Goal: Contribute content: Contribute content

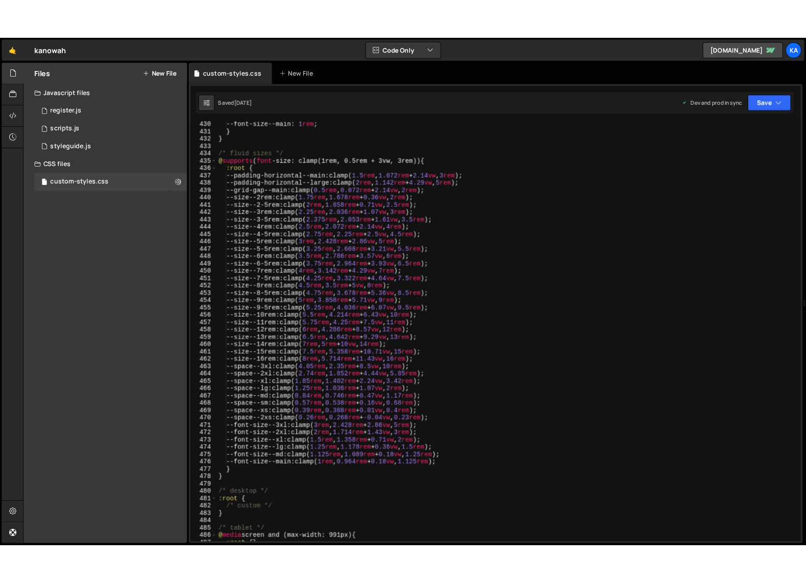
scroll to position [3685, 0]
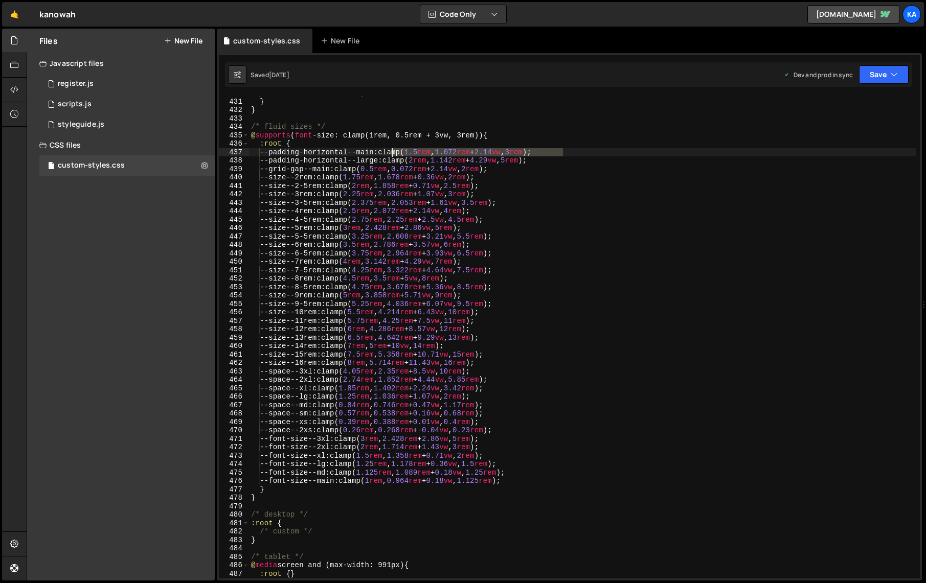
drag, startPoint x: 570, startPoint y: 151, endPoint x: 392, endPoint y: 151, distance: 178.4
click at [391, 151] on div "--font-size--main : 1 rem ; } } /* fluid sizes */ @ supports ( font -size: clam…" at bounding box center [582, 339] width 667 height 500
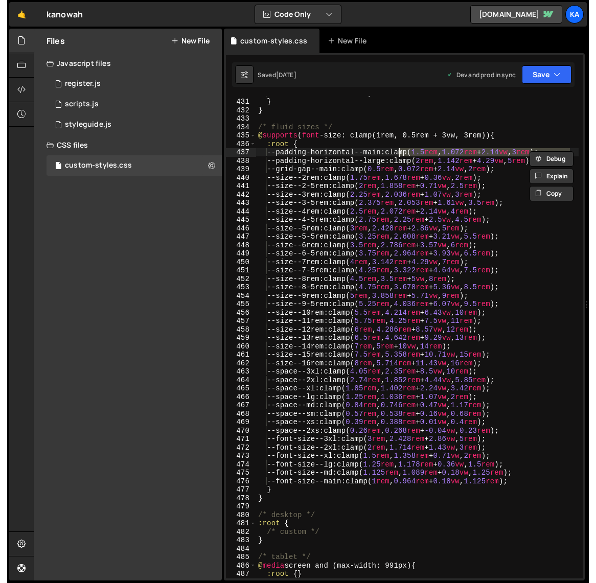
scroll to position [3820, 0]
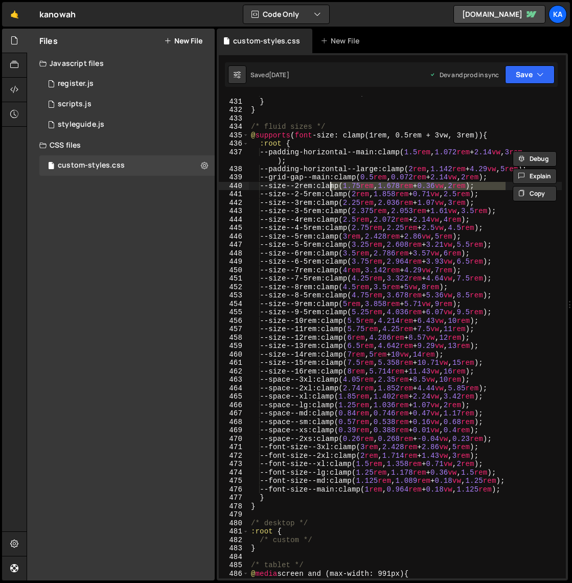
drag, startPoint x: 508, startPoint y: 186, endPoint x: 330, endPoint y: 187, distance: 177.9
click at [329, 187] on div "--font-size--main : 1 rem ; } } /* fluid sizes */ @ supports ( font -size: clam…" at bounding box center [405, 339] width 313 height 500
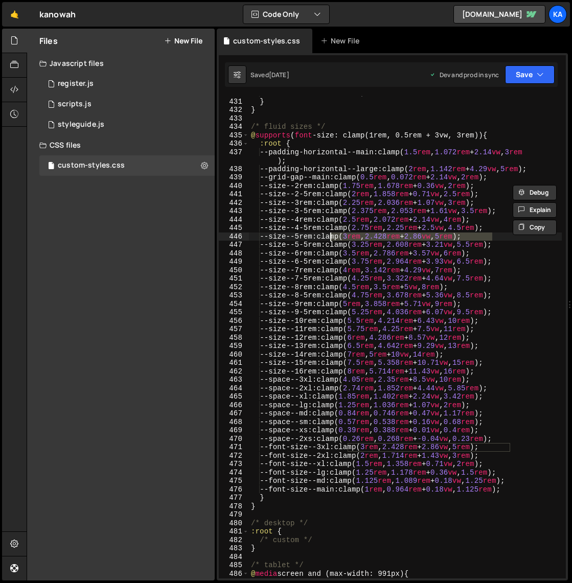
drag, startPoint x: 500, startPoint y: 236, endPoint x: 329, endPoint y: 236, distance: 170.3
click at [329, 236] on div "--font-size--main : 1 rem ; } } /* fluid sizes */ @ supports ( font -size: clam…" at bounding box center [405, 339] width 313 height 500
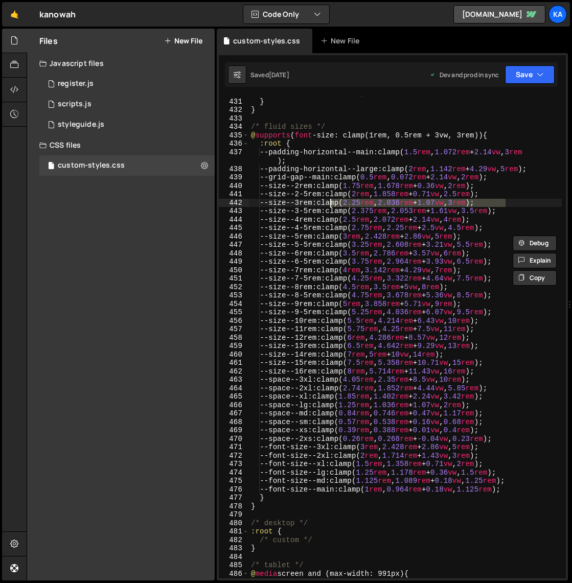
drag, startPoint x: 507, startPoint y: 201, endPoint x: 329, endPoint y: 204, distance: 177.9
click at [329, 204] on div "--font-size--main : 1 rem ; } } /* fluid sizes */ @ supports ( font -size: clam…" at bounding box center [405, 339] width 313 height 500
click at [508, 373] on div "--font-size--main : 1 rem ; } } /* fluid sizes */ @ supports ( font -size: clam…" at bounding box center [405, 339] width 313 height 500
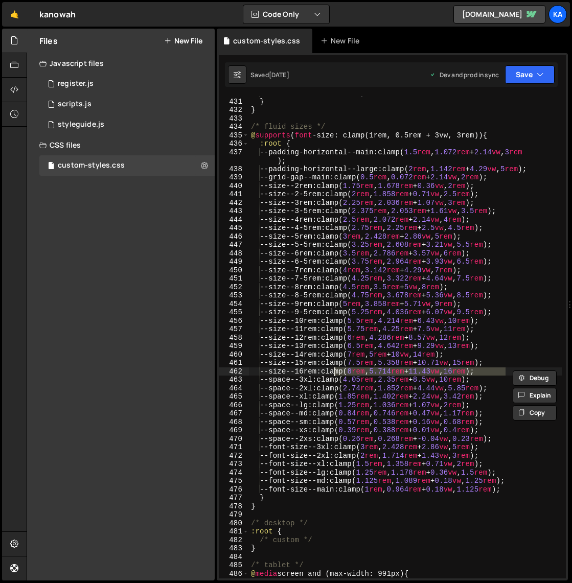
drag, startPoint x: 508, startPoint y: 373, endPoint x: 333, endPoint y: 372, distance: 175.4
click at [333, 372] on div "--font-size--main : 1 rem ; } } /* fluid sizes */ @ supports ( font -size: clam…" at bounding box center [405, 339] width 313 height 500
drag, startPoint x: 517, startPoint y: 365, endPoint x: 268, endPoint y: 367, distance: 249.0
click at [268, 367] on div "--font-size--main : 1 rem ; } } /* fluid sizes */ @ supports ( font -size: clam…" at bounding box center [405, 339] width 313 height 500
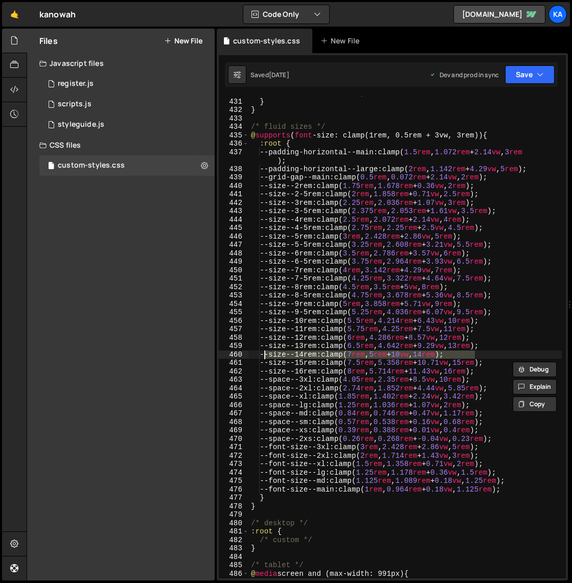
drag, startPoint x: 477, startPoint y: 353, endPoint x: 266, endPoint y: 352, distance: 210.6
click at [266, 352] on div "--font-size--main : 1 rem ; } } /* fluid sizes */ @ supports ( font -size: clam…" at bounding box center [405, 339] width 313 height 500
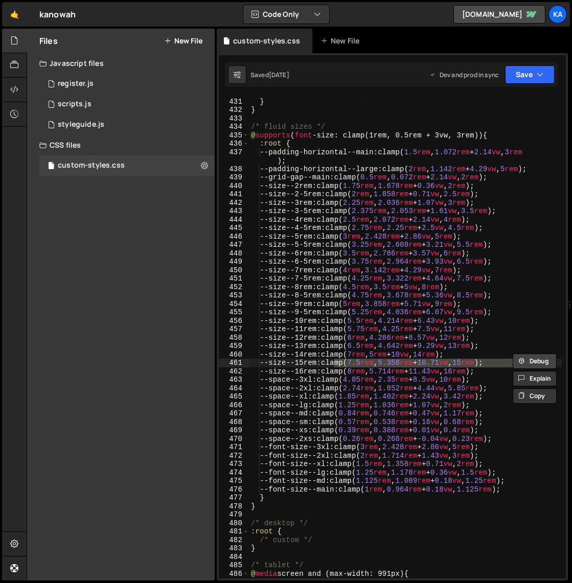
drag, startPoint x: 335, startPoint y: 362, endPoint x: 516, endPoint y: 361, distance: 181.5
click at [516, 361] on div "Debug Explain Copy custom-styles.css New File Saved [DATE] Dev and prod in sync…" at bounding box center [392, 305] width 351 height 553
click at [343, 347] on div "--font-size--main : 1 rem ; } } /* fluid sizes */ @ supports ( font -size: clam…" at bounding box center [405, 339] width 313 height 500
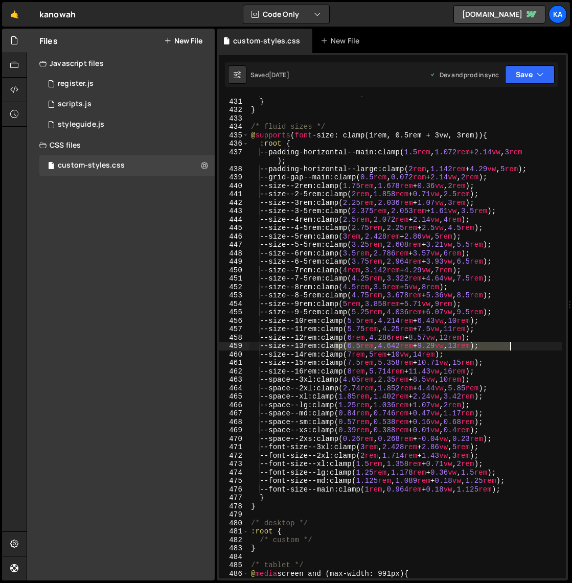
drag, startPoint x: 343, startPoint y: 347, endPoint x: 504, endPoint y: 347, distance: 161.1
click at [504, 347] on div "--font-size--main : 1 rem ; } } /* fluid sizes */ @ supports ( font -size: clam…" at bounding box center [405, 339] width 313 height 500
click at [345, 337] on div "--font-size--main : 1 rem ; } } /* fluid sizes */ @ supports ( font -size: clam…" at bounding box center [405, 339] width 313 height 500
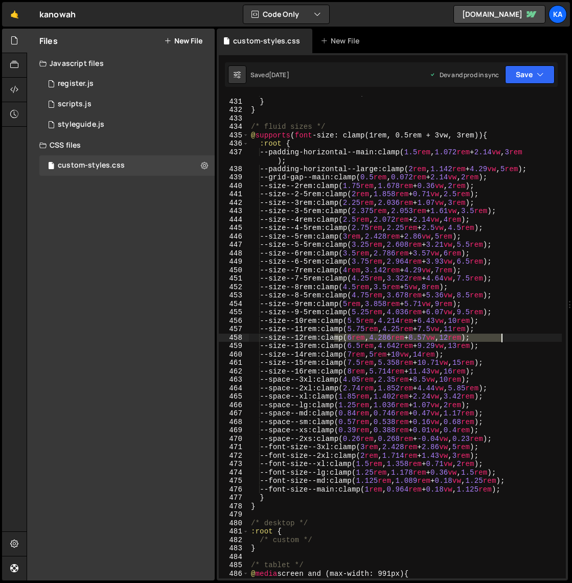
drag, startPoint x: 345, startPoint y: 337, endPoint x: 506, endPoint y: 337, distance: 161.6
click at [506, 337] on div "--font-size--main : 1 rem ; } } /* fluid sizes */ @ supports ( font -size: clam…" at bounding box center [405, 339] width 313 height 500
click at [345, 330] on div "--font-size--main : 1 rem ; } } /* fluid sizes */ @ supports ( font -size: clam…" at bounding box center [405, 339] width 313 height 500
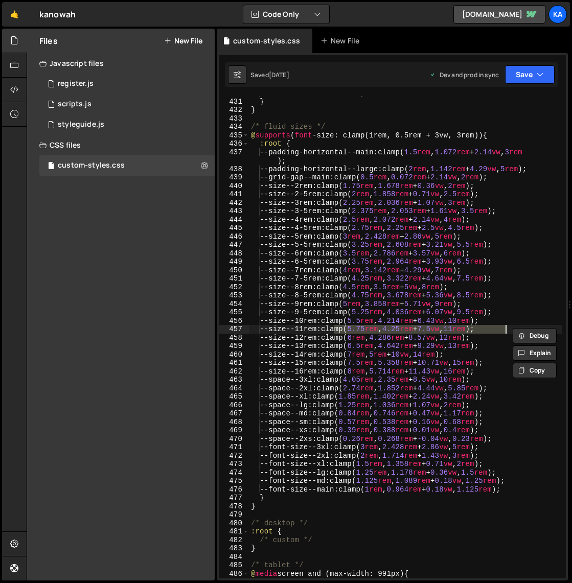
drag, startPoint x: 345, startPoint y: 330, endPoint x: 507, endPoint y: 330, distance: 161.6
click at [507, 330] on div "--font-size--main : 1 rem ; } } /* fluid sizes */ @ supports ( font -size: clam…" at bounding box center [405, 339] width 313 height 500
click at [339, 322] on div "--font-size--main : 1 rem ; } } /* fluid sizes */ @ supports ( font -size: clam…" at bounding box center [405, 339] width 313 height 500
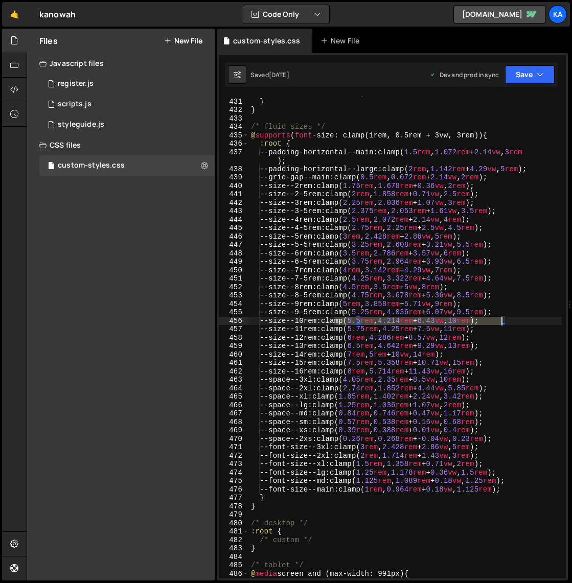
drag, startPoint x: 339, startPoint y: 322, endPoint x: 502, endPoint y: 321, distance: 162.1
click at [502, 321] on div "--font-size--main : 1 rem ; } } /* fluid sizes */ @ supports ( font -size: clam…" at bounding box center [405, 339] width 313 height 500
click at [505, 321] on div "--font-size--main : 1 rem ; } } /* fluid sizes */ @ supports ( font -size: clam…" at bounding box center [405, 339] width 313 height 500
drag, startPoint x: 511, startPoint y: 321, endPoint x: 335, endPoint y: 321, distance: 175.4
click at [335, 321] on div "--font-size--main : 1 rem ; } } /* fluid sizes */ @ supports ( font -size: clam…" at bounding box center [405, 339] width 313 height 500
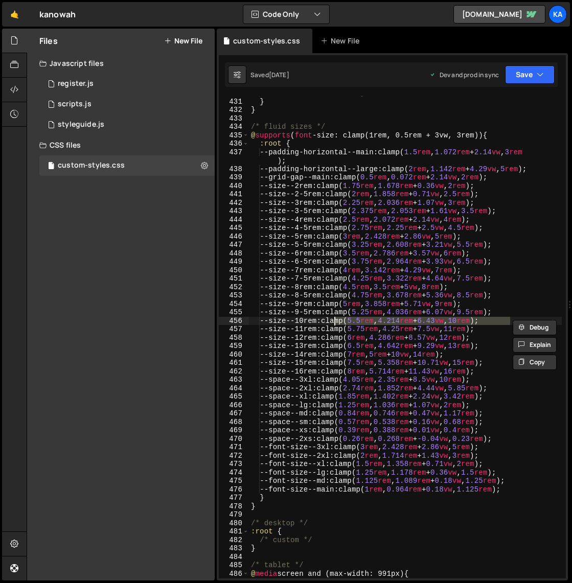
click at [350, 312] on div "--font-size--main : 1 rem ; } } /* fluid sizes */ @ supports ( font -size: clam…" at bounding box center [405, 339] width 313 height 500
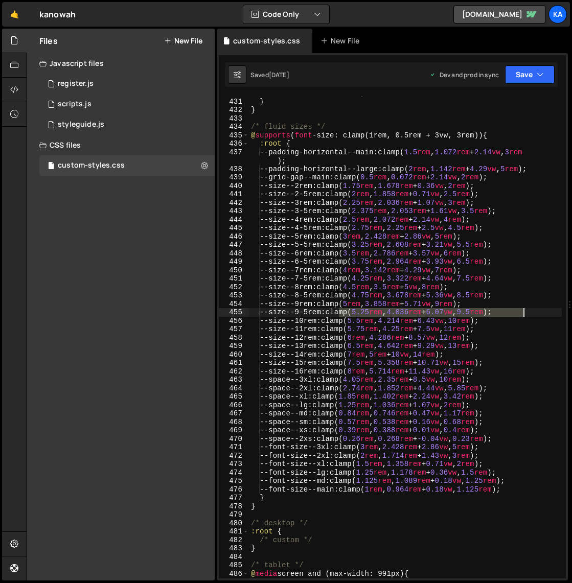
drag, startPoint x: 350, startPoint y: 312, endPoint x: 522, endPoint y: 310, distance: 171.8
click at [522, 310] on div "--font-size--main : 1 rem ; } } /* fluid sizes */ @ supports ( font -size: clam…" at bounding box center [405, 339] width 313 height 500
click at [344, 305] on div "--font-size--main : 1 rem ; } } /* fluid sizes */ @ supports ( font -size: clam…" at bounding box center [405, 339] width 313 height 500
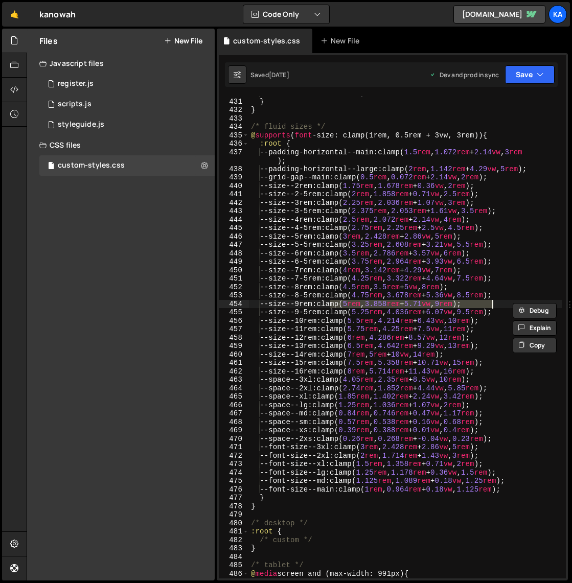
drag, startPoint x: 344, startPoint y: 305, endPoint x: 509, endPoint y: 304, distance: 164.6
click at [509, 304] on div "Debug Explain Copy custom-styles.css New File Saved [DATE] Dev and prod in sync…" at bounding box center [392, 305] width 351 height 553
click at [350, 298] on div "--font-size--main : 1 rem ; } } /* fluid sizes */ @ supports ( font -size: clam…" at bounding box center [405, 339] width 313 height 500
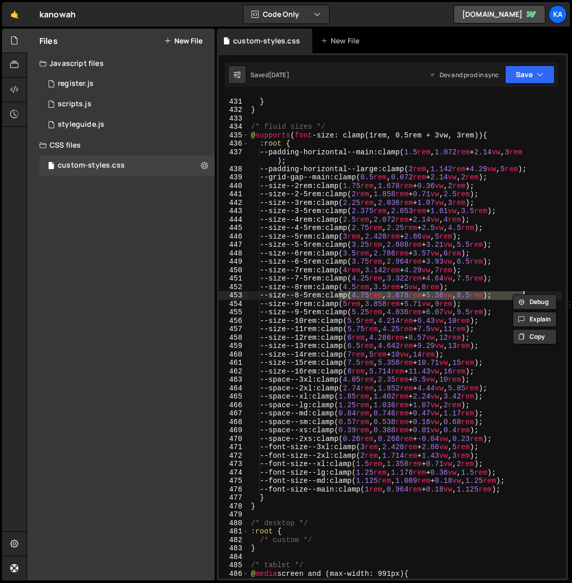
drag, startPoint x: 350, startPoint y: 298, endPoint x: 527, endPoint y: 292, distance: 177.0
click at [527, 292] on div "Debug Explain Copy custom-styles.css New File Saved [DATE] Dev and prod in sync…" at bounding box center [392, 305] width 351 height 553
click at [341, 288] on div "--font-size--main : 1 rem ; } } /* fluid sizes */ @ supports ( font -size: clam…" at bounding box center [405, 339] width 313 height 500
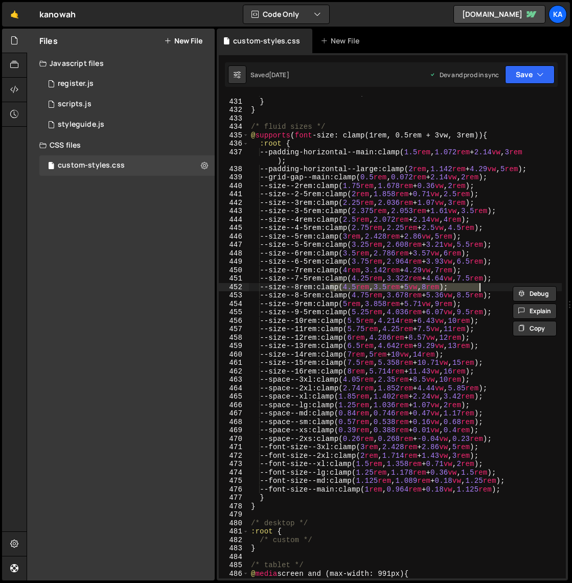
drag, startPoint x: 341, startPoint y: 288, endPoint x: 483, endPoint y: 283, distance: 141.7
click at [483, 283] on div "--font-size--main : 1 rem ; } } /* fluid sizes */ @ supports ( font -size: clam…" at bounding box center [405, 339] width 313 height 500
click at [351, 280] on div "--font-size--main : 1 rem ; } } /* fluid sizes */ @ supports ( font -size: clam…" at bounding box center [405, 339] width 313 height 500
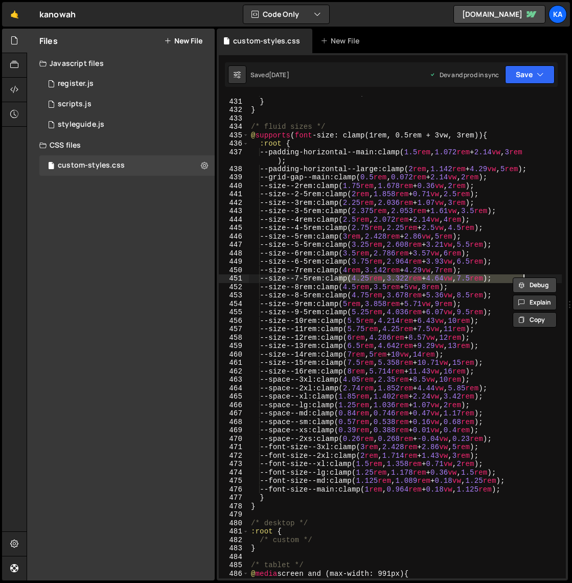
drag, startPoint x: 351, startPoint y: 280, endPoint x: 520, endPoint y: 279, distance: 168.7
click at [520, 279] on div "Debug Explain Copy custom-styles.css New File Saved [DATE] Dev and prod in sync…" at bounding box center [392, 305] width 351 height 553
click at [345, 267] on div "--font-size--main : 1 rem ; } } /* fluid sizes */ @ supports ( font -size: clam…" at bounding box center [405, 339] width 313 height 500
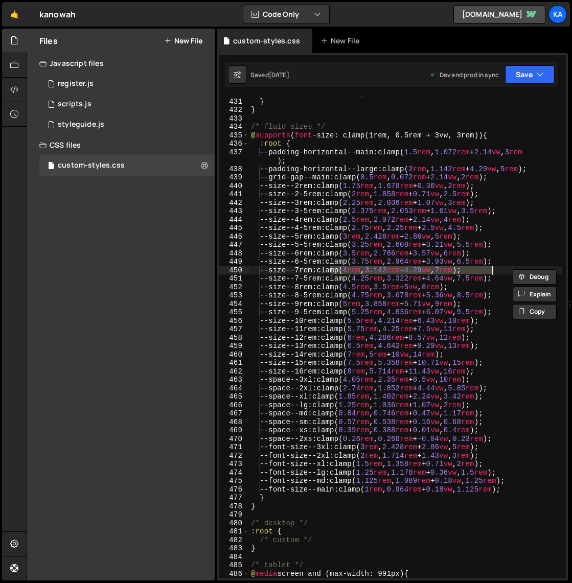
drag, startPoint x: 345, startPoint y: 267, endPoint x: 513, endPoint y: 268, distance: 168.7
click at [513, 268] on div "Debug Explain Copy custom-styles.css New File Saved [DATE] Dev and prod in sync…" at bounding box center [392, 305] width 351 height 553
click at [352, 260] on div "--font-size--main : 1 rem ; } } /* fluid sizes */ @ supports ( font -size: clam…" at bounding box center [405, 339] width 313 height 500
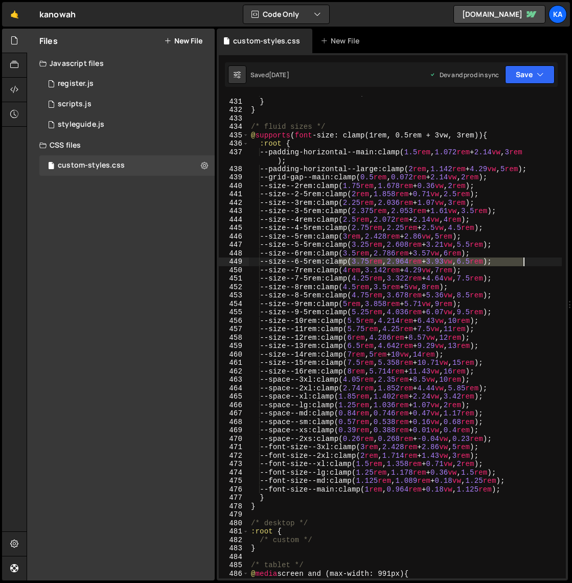
drag, startPoint x: 352, startPoint y: 260, endPoint x: 522, endPoint y: 260, distance: 169.7
click at [522, 260] on div "--font-size--main : 1 rem ; } } /* fluid sizes */ @ supports ( font -size: clam…" at bounding box center [405, 339] width 313 height 500
click at [344, 253] on div "--font-size--main : 1 rem ; } } /* fluid sizes */ @ supports ( font -size: clam…" at bounding box center [405, 339] width 313 height 500
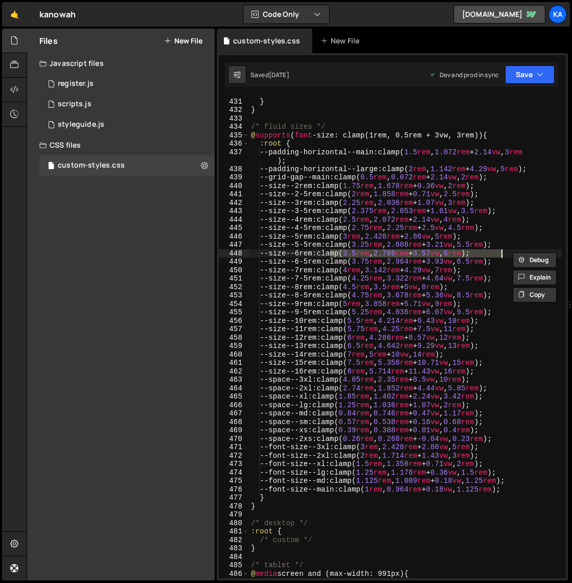
drag, startPoint x: 344, startPoint y: 253, endPoint x: 507, endPoint y: 251, distance: 162.6
click at [507, 251] on div "--font-size--main : 1 rem ; } } /* fluid sizes */ @ supports ( font -size: clam…" at bounding box center [405, 339] width 313 height 500
click at [352, 245] on div "--font-size--main : 1 rem ; } } /* fluid sizes */ @ supports ( font -size: clam…" at bounding box center [405, 339] width 313 height 500
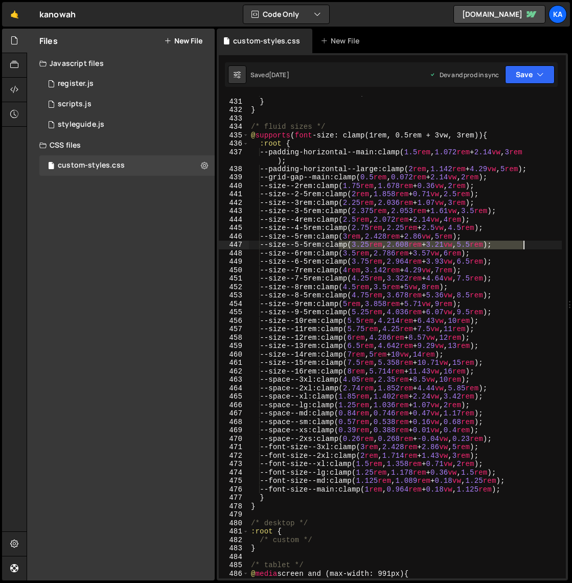
drag, startPoint x: 352, startPoint y: 245, endPoint x: 529, endPoint y: 246, distance: 176.9
click at [529, 246] on div "--font-size--main : 1 rem ; } } /* fluid sizes */ @ supports ( font -size: clam…" at bounding box center [405, 339] width 313 height 500
click at [343, 239] on div "--font-size--main : 1 rem ; } } /* fluid sizes */ @ supports ( font -size: clam…" at bounding box center [405, 339] width 313 height 500
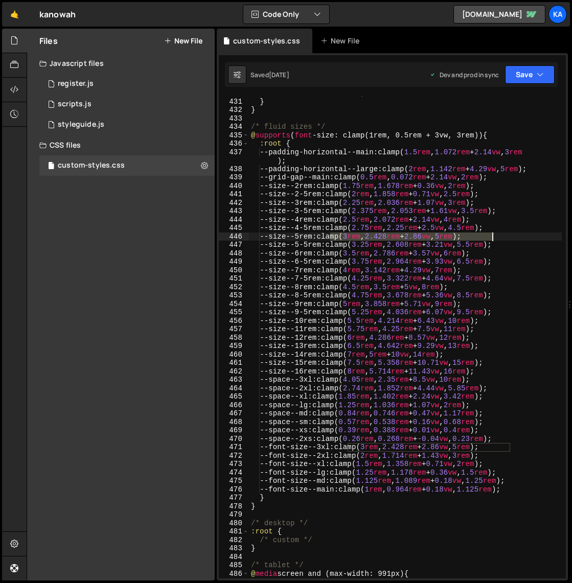
drag, startPoint x: 343, startPoint y: 239, endPoint x: 493, endPoint y: 238, distance: 150.8
click at [493, 238] on div "--font-size--main : 1 rem ; } } /* fluid sizes */ @ supports ( font -size: clam…" at bounding box center [405, 339] width 313 height 500
click at [348, 229] on div "--font-size--main : 1 rem ; } } /* fluid sizes */ @ supports ( font -size: clam…" at bounding box center [405, 339] width 313 height 500
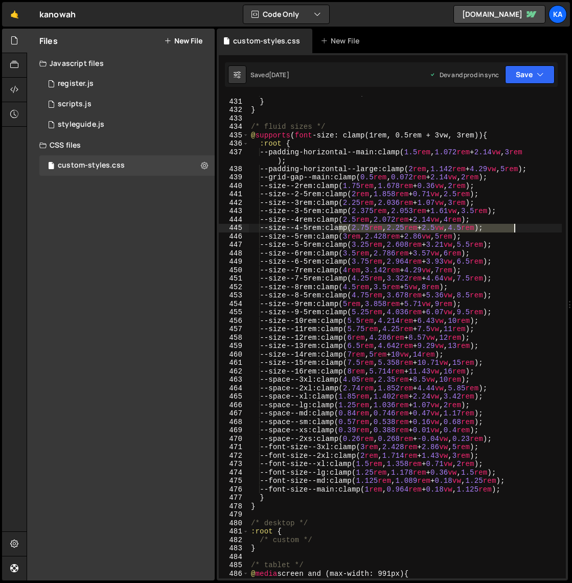
drag, startPoint x: 348, startPoint y: 229, endPoint x: 512, endPoint y: 226, distance: 164.7
click at [512, 226] on div "--font-size--main : 1 rem ; } } /* fluid sizes */ @ supports ( font -size: clam…" at bounding box center [405, 339] width 313 height 500
click at [337, 219] on div "--font-size--main : 1 rem ; } } /* fluid sizes */ @ supports ( font -size: clam…" at bounding box center [405, 339] width 313 height 500
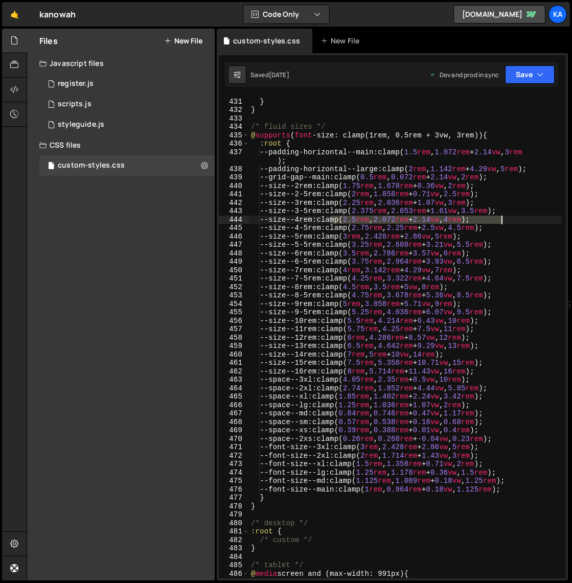
drag, startPoint x: 337, startPoint y: 219, endPoint x: 523, endPoint y: 223, distance: 185.6
click at [523, 223] on div "--font-size--main : 1 rem ; } } /* fluid sizes */ @ supports ( font -size: clam…" at bounding box center [405, 339] width 313 height 500
click at [352, 212] on div "--font-size--main : 1 rem ; } } /* fluid sizes */ @ supports ( font -size: clam…" at bounding box center [405, 339] width 313 height 500
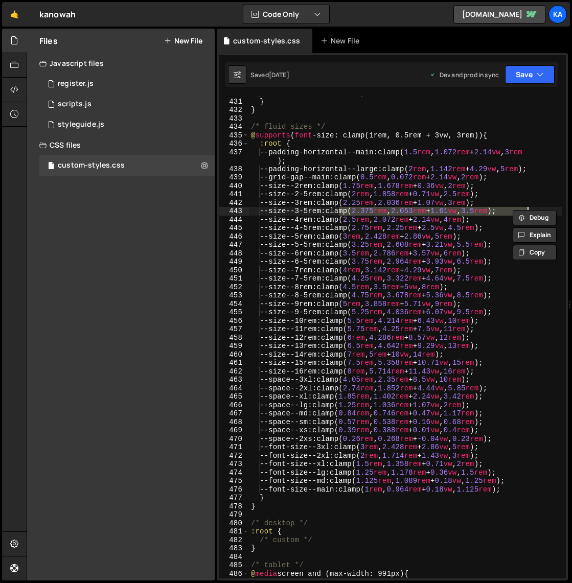
drag, startPoint x: 352, startPoint y: 212, endPoint x: 524, endPoint y: 209, distance: 171.8
click at [524, 209] on div "Debug Explain Copy custom-styles.css New File Saved [DATE] Dev and prod in sync…" at bounding box center [392, 305] width 351 height 553
drag, startPoint x: 570, startPoint y: 95, endPoint x: 549, endPoint y: 100, distance: 21.7
click at [549, 100] on div "Files New File Javascript files 1 register.js 0 1 scripts.js 0 1 styleguide.js 0" at bounding box center [300, 305] width 546 height 553
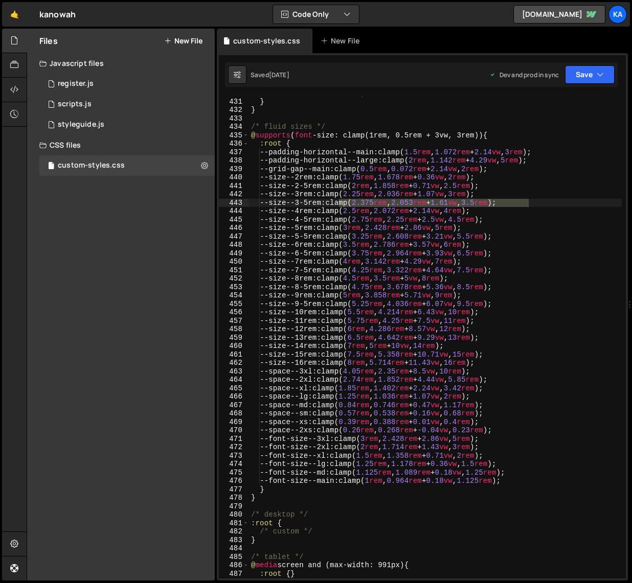
scroll to position [3778, 0]
click at [346, 196] on div "--font-size--main : 1 rem ; } } /* fluid sizes */ @ supports ( font -size: clam…" at bounding box center [435, 339] width 373 height 500
drag, startPoint x: 346, startPoint y: 196, endPoint x: 507, endPoint y: 198, distance: 161.1
click at [507, 198] on div "--font-size--main : 1 rem ; } } /* fluid sizes */ @ supports ( font -size: clam…" at bounding box center [435, 339] width 373 height 500
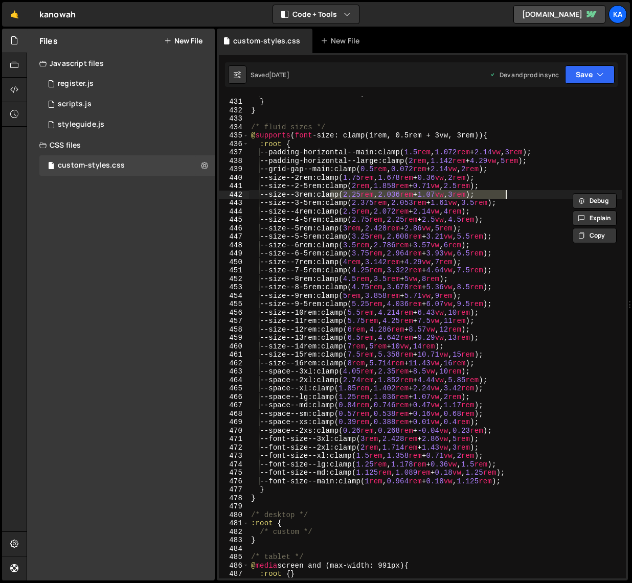
click at [347, 187] on div "--font-size--main : 1 rem ; } } /* fluid sizes */ @ supports ( font -size: clam…" at bounding box center [435, 339] width 373 height 500
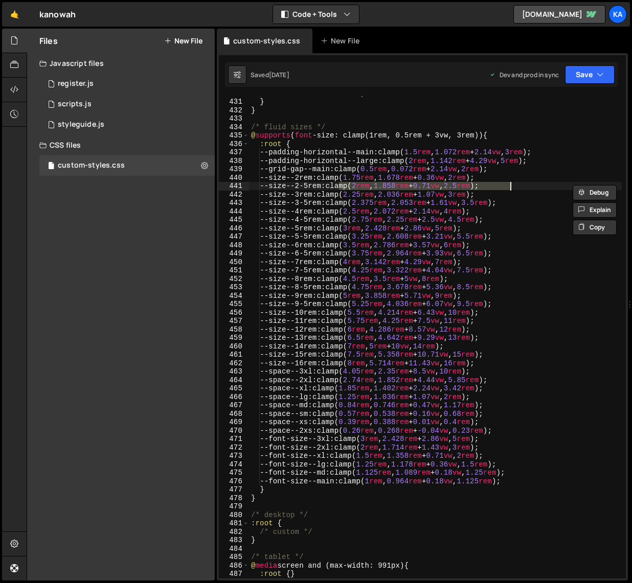
drag, startPoint x: 347, startPoint y: 187, endPoint x: 516, endPoint y: 187, distance: 169.7
click at [516, 187] on div "--font-size--main : 1 rem ; } } /* fluid sizes */ @ supports ( font -size: clam…" at bounding box center [435, 339] width 373 height 500
click at [341, 177] on div "--font-size--main : 1 rem ; } } /* fluid sizes */ @ supports ( font -size: clam…" at bounding box center [435, 339] width 373 height 500
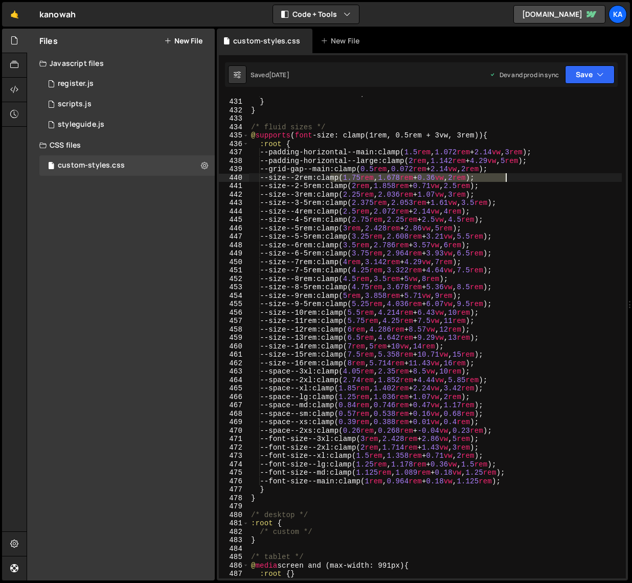
drag, startPoint x: 341, startPoint y: 177, endPoint x: 510, endPoint y: 176, distance: 169.8
click at [510, 176] on div "--font-size--main : 1 rem ; } } /* fluid sizes */ @ supports ( font -size: clam…" at bounding box center [435, 339] width 373 height 500
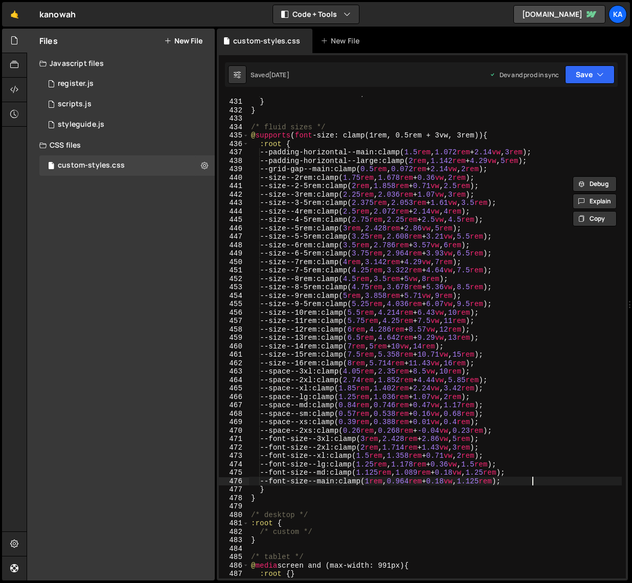
click at [549, 481] on div "--font-size--main : 1 rem ; } } /* fluid sizes */ @ supports ( font -size: clam…" at bounding box center [435, 339] width 373 height 500
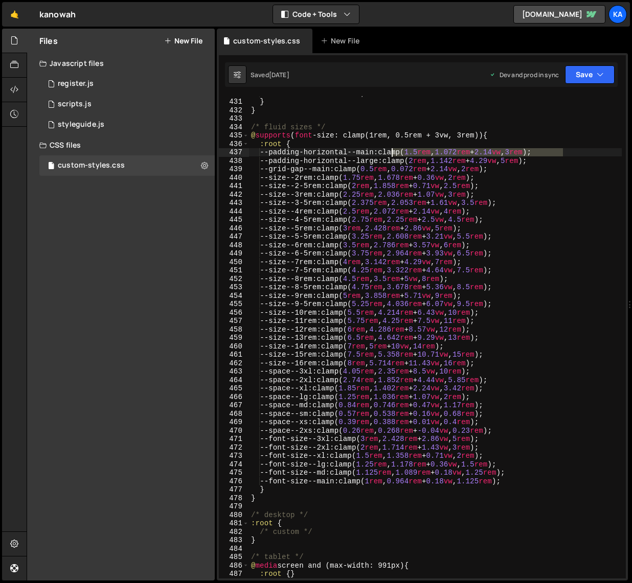
drag, startPoint x: 565, startPoint y: 151, endPoint x: 392, endPoint y: 152, distance: 173.8
click at [392, 152] on div "--font-size--main : 1 rem ; } } /* fluid sizes */ @ supports ( font -size: clam…" at bounding box center [435, 339] width 373 height 500
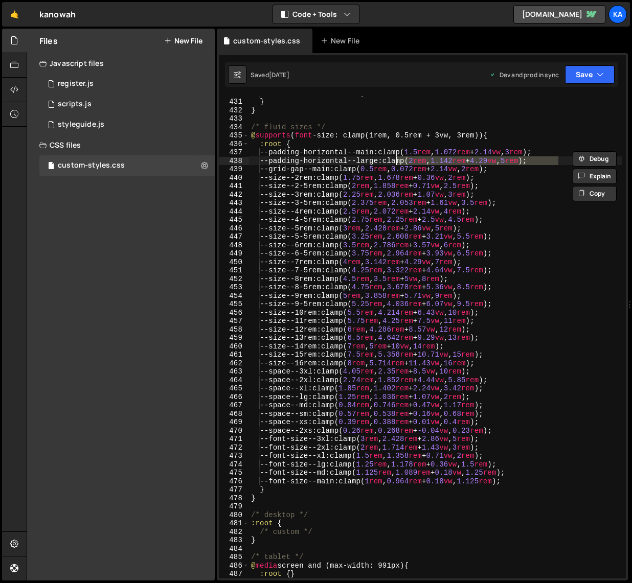
drag, startPoint x: 562, startPoint y: 160, endPoint x: 397, endPoint y: 162, distance: 165.2
click at [397, 162] on div "--font-size--main : 1 rem ; } } /* fluid sizes */ @ supports ( font -size: clam…" at bounding box center [435, 339] width 373 height 500
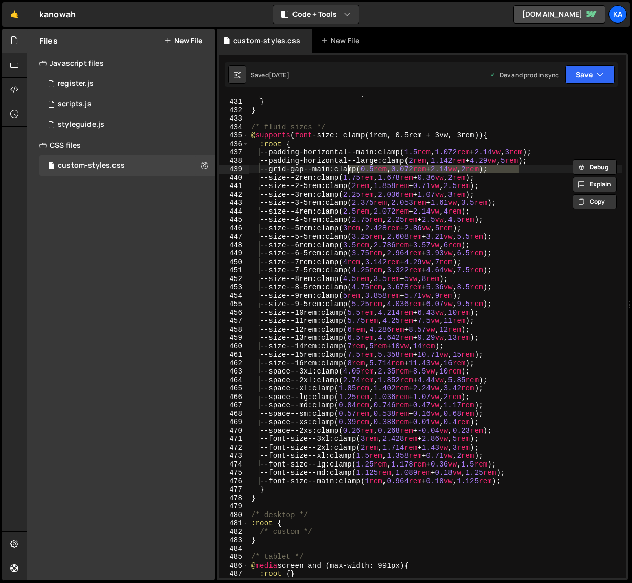
drag, startPoint x: 528, startPoint y: 168, endPoint x: 347, endPoint y: 167, distance: 180.5
click at [347, 167] on div "--font-size--main : 1 rem ; } } /* fluid sizes */ @ supports ( font -size: clam…" at bounding box center [435, 339] width 373 height 500
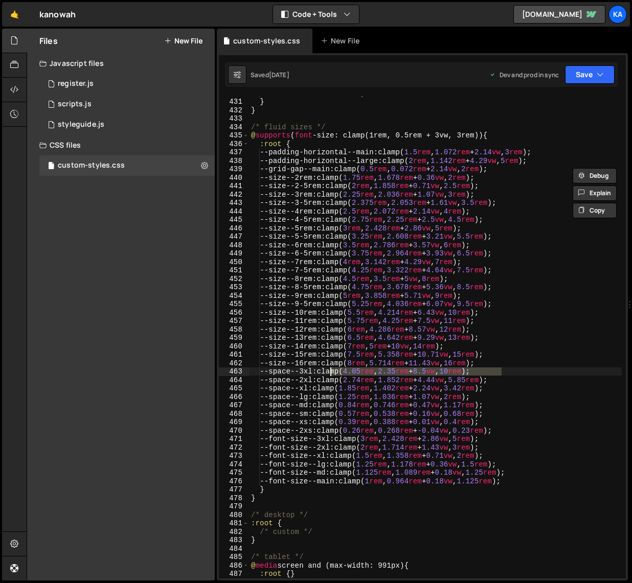
drag, startPoint x: 504, startPoint y: 373, endPoint x: 331, endPoint y: 375, distance: 172.8
click at [331, 375] on div "--font-size--main : 1 rem ; } } /* fluid sizes */ @ supports ( font -size: clam…" at bounding box center [435, 339] width 373 height 500
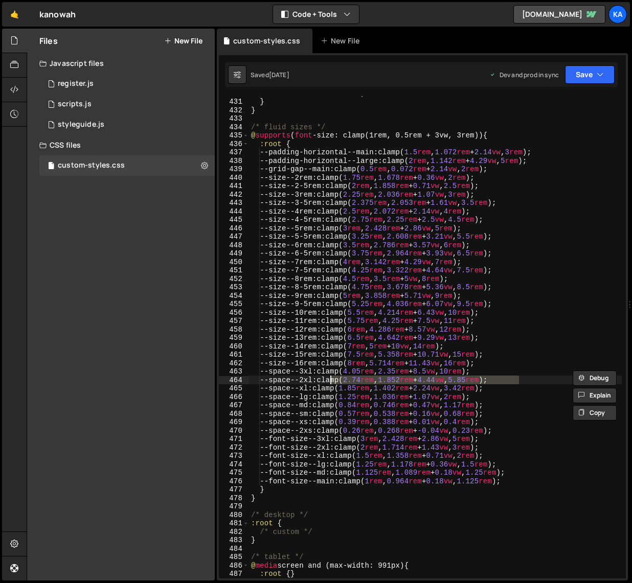
drag, startPoint x: 524, startPoint y: 379, endPoint x: 328, endPoint y: 379, distance: 195.3
click at [328, 379] on div "--font-size--main : 1 rem ; } } /* fluid sizes */ @ supports ( font -size: clam…" at bounding box center [435, 339] width 373 height 500
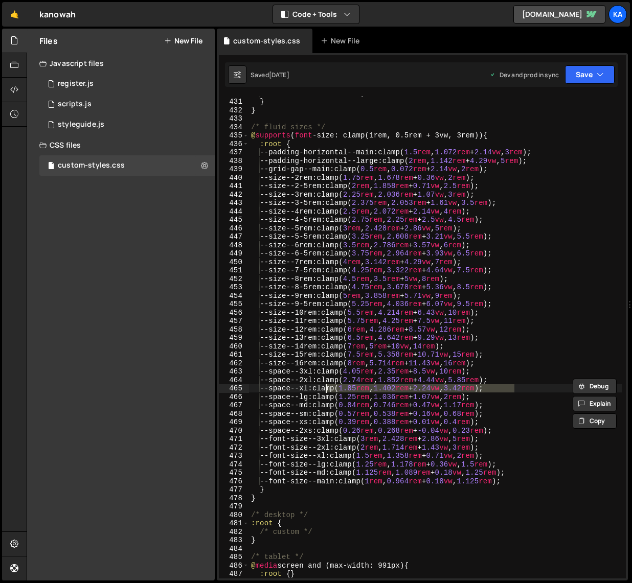
drag, startPoint x: 519, startPoint y: 389, endPoint x: 328, endPoint y: 389, distance: 191.7
click at [328, 389] on div "--font-size--main : 1 rem ; } } /* fluid sizes */ @ supports ( font -size: clam…" at bounding box center [435, 339] width 373 height 500
click at [504, 396] on div "--font-size--main : 1 rem ; } } /* fluid sizes */ @ supports ( font -size: clam…" at bounding box center [435, 339] width 373 height 500
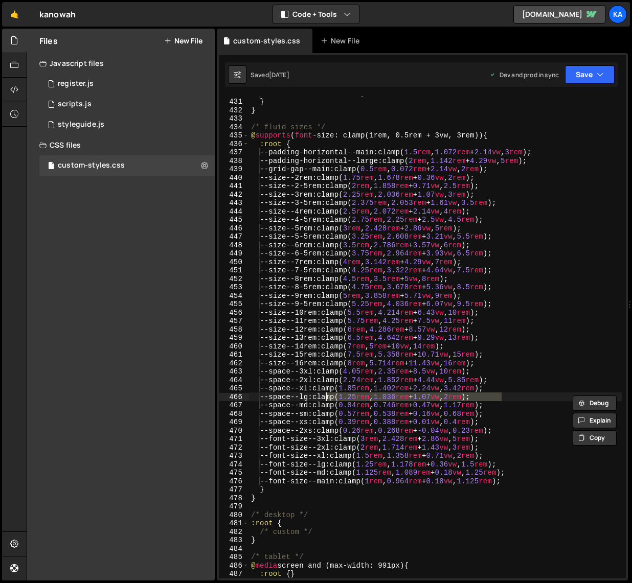
drag, startPoint x: 504, startPoint y: 396, endPoint x: 325, endPoint y: 397, distance: 178.9
click at [325, 397] on div "--font-size--main : 1 rem ; } } /* fluid sizes */ @ supports ( font -size: clam…" at bounding box center [435, 339] width 373 height 500
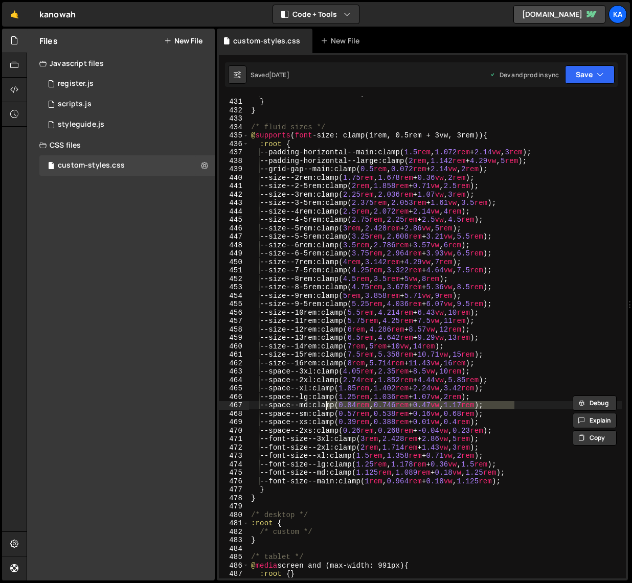
drag, startPoint x: 517, startPoint y: 406, endPoint x: 328, endPoint y: 405, distance: 189.7
click at [328, 405] on div "--font-size--main : 1 rem ; } } /* fluid sizes */ @ supports ( font -size: clam…" at bounding box center [435, 339] width 373 height 500
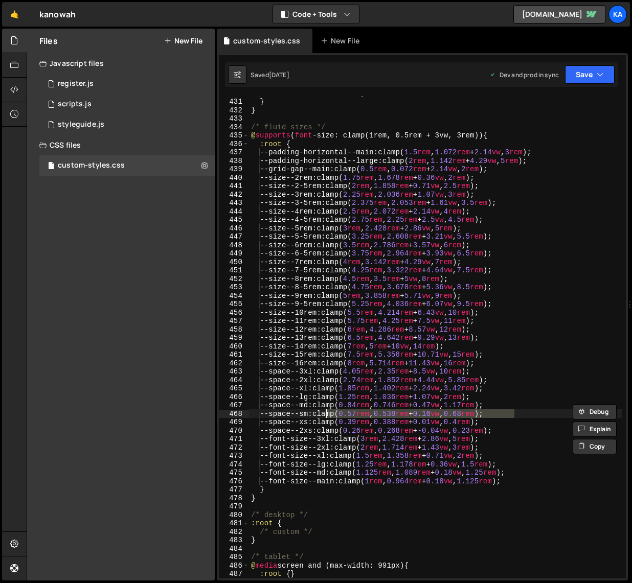
drag, startPoint x: 515, startPoint y: 415, endPoint x: 325, endPoint y: 414, distance: 189.7
click at [325, 414] on div "--font-size--main : 1 rem ; } } /* fluid sizes */ @ supports ( font -size: clam…" at bounding box center [435, 339] width 373 height 500
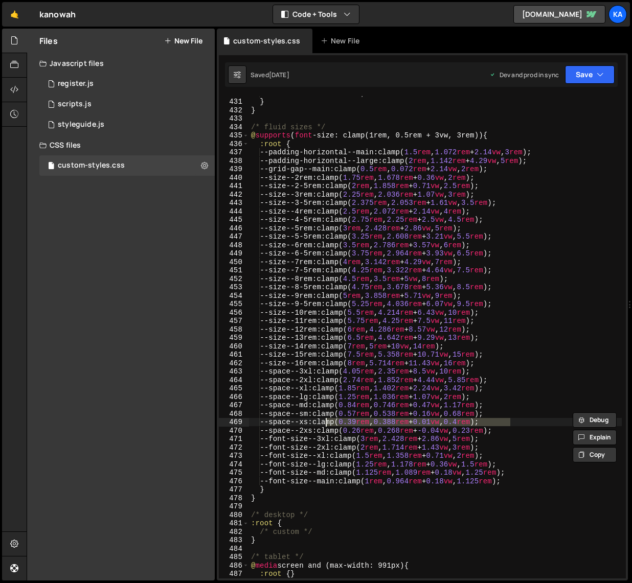
drag, startPoint x: 512, startPoint y: 425, endPoint x: 325, endPoint y: 426, distance: 187.1
click at [325, 426] on div "--font-size--main : 1 rem ; } } /* fluid sizes */ @ supports ( font -size: clam…" at bounding box center [435, 339] width 373 height 500
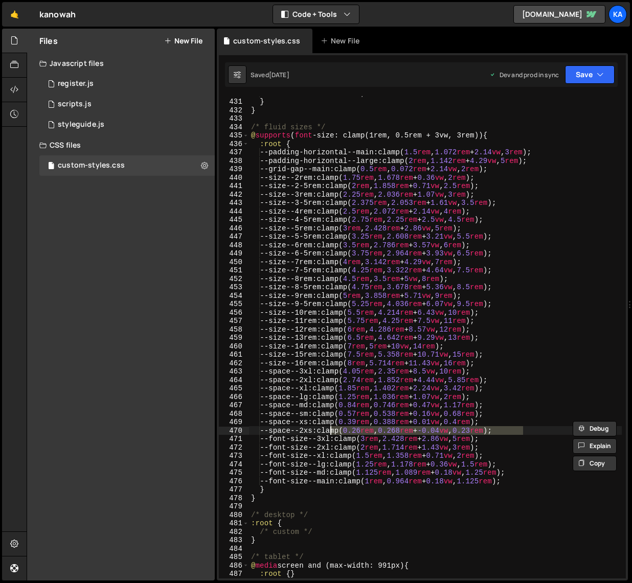
drag, startPoint x: 530, startPoint y: 430, endPoint x: 330, endPoint y: 432, distance: 200.4
click at [330, 432] on div "--font-size--main : 1 rem ; } } /* fluid sizes */ @ supports ( font -size: clam…" at bounding box center [435, 339] width 373 height 500
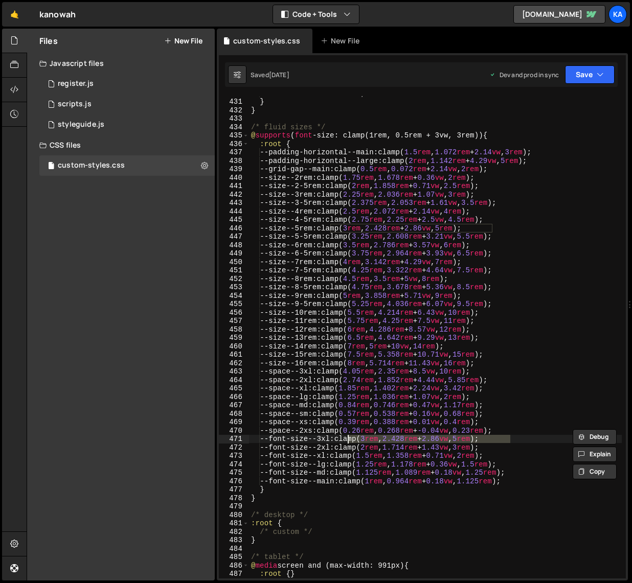
drag, startPoint x: 510, startPoint y: 437, endPoint x: 347, endPoint y: 440, distance: 163.6
click at [347, 440] on div "--font-size--main : 1 rem ; } } /* fluid sizes */ @ supports ( font -size: clam…" at bounding box center [435, 339] width 373 height 500
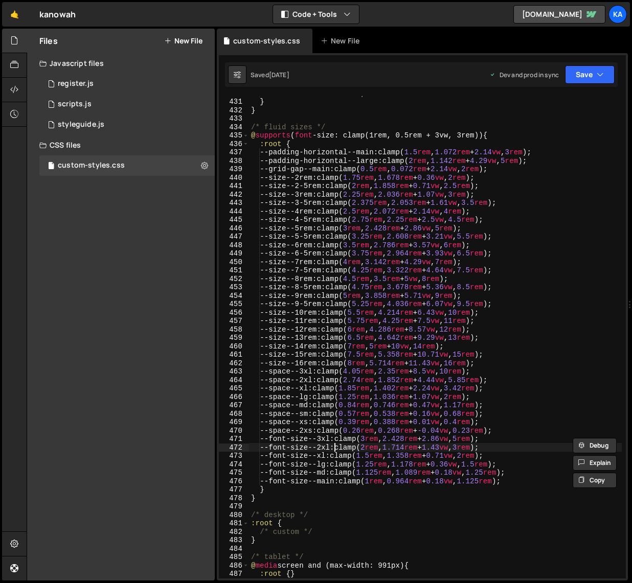
click at [335, 447] on div "--font-size--main : 1 rem ; } } /* fluid sizes */ @ supports ( font -size: clam…" at bounding box center [435, 339] width 373 height 500
drag, startPoint x: 516, startPoint y: 448, endPoint x: 347, endPoint y: 450, distance: 168.7
click at [347, 450] on div "--font-size--main : 1 rem ; } } /* fluid sizes */ @ supports ( font -size: clam…" at bounding box center [435, 339] width 373 height 500
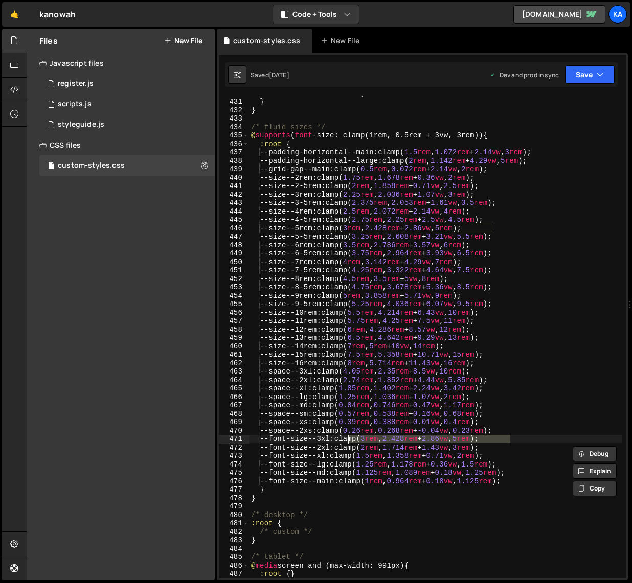
drag, startPoint x: 513, startPoint y: 439, endPoint x: 347, endPoint y: 439, distance: 166.7
click at [347, 439] on div "--font-size--main : 1 rem ; } } /* fluid sizes */ @ supports ( font -size: clam…" at bounding box center [435, 339] width 373 height 500
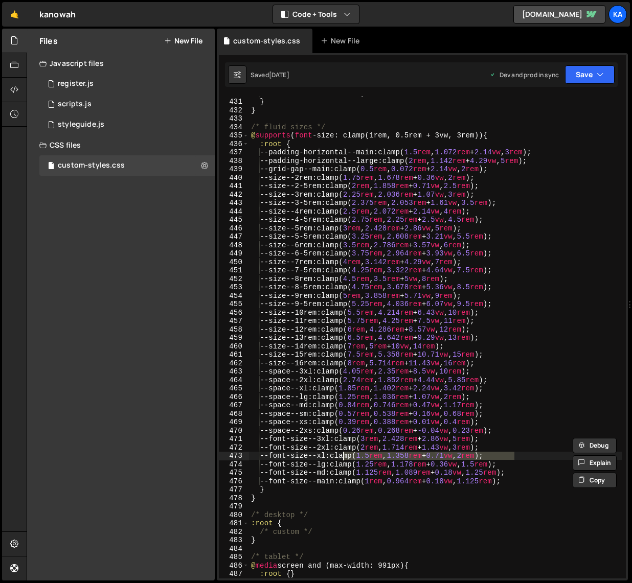
drag, startPoint x: 517, startPoint y: 455, endPoint x: 343, endPoint y: 455, distance: 174.3
click at [342, 455] on div "--font-size--main : 1 rem ; } } /* fluid sizes */ @ supports ( font -size: clam…" at bounding box center [435, 339] width 373 height 500
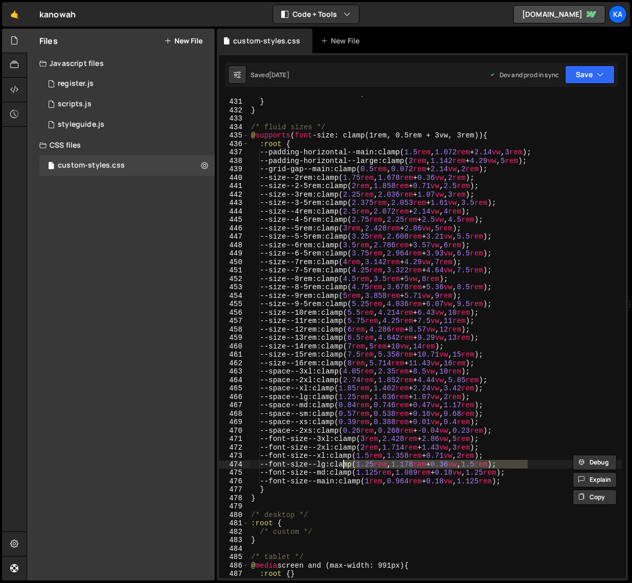
drag, startPoint x: 528, startPoint y: 464, endPoint x: 342, endPoint y: 466, distance: 186.1
click at [342, 466] on div "--font-size--main : 1 rem ; } } /* fluid sizes */ @ supports ( font -size: clam…" at bounding box center [435, 339] width 373 height 500
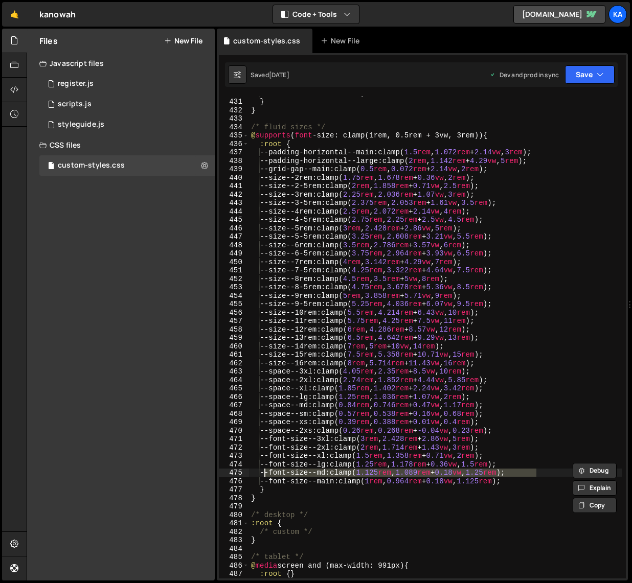
drag, startPoint x: 539, startPoint y: 471, endPoint x: 266, endPoint y: 471, distance: 273.5
click at [266, 471] on div "--font-size--main : 1 rem ; } } /* fluid sizes */ @ supports ( font -size: clam…" at bounding box center [435, 339] width 373 height 500
click at [540, 474] on div "--font-size--main : 1 rem ; } } /* fluid sizes */ @ supports ( font -size: clam…" at bounding box center [435, 337] width 373 height 483
drag, startPoint x: 540, startPoint y: 473, endPoint x: 344, endPoint y: 474, distance: 195.8
click at [344, 474] on div "--font-size--main : 1 rem ; } } /* fluid sizes */ @ supports ( font -size: clam…" at bounding box center [435, 339] width 373 height 500
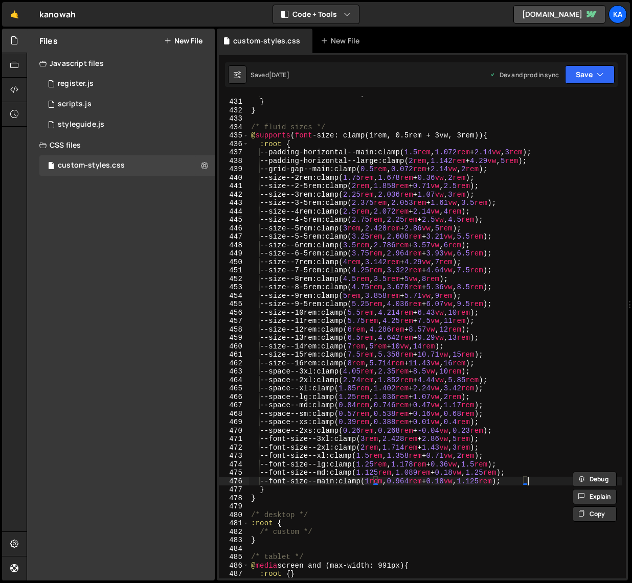
click at [528, 482] on div "--font-size--main : 1 rem ; } } /* fluid sizes */ @ supports ( font -size: clam…" at bounding box center [435, 339] width 373 height 500
drag, startPoint x: 534, startPoint y: 482, endPoint x: 351, endPoint y: 483, distance: 183.0
click at [351, 483] on div "--font-size--main : 1 rem ; } } /* fluid sizes */ @ supports ( font -size: clam…" at bounding box center [435, 339] width 373 height 500
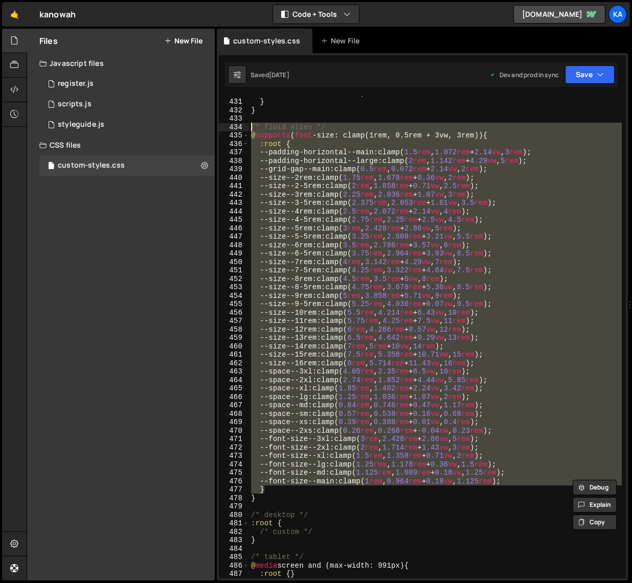
drag, startPoint x: 275, startPoint y: 492, endPoint x: 233, endPoint y: 128, distance: 365.9
click at [233, 128] on div "--font-size--main: clamp(1rem, 0.964rem + 0.18vw, 1.125rem); 430 431 432 433 43…" at bounding box center [422, 337] width 407 height 483
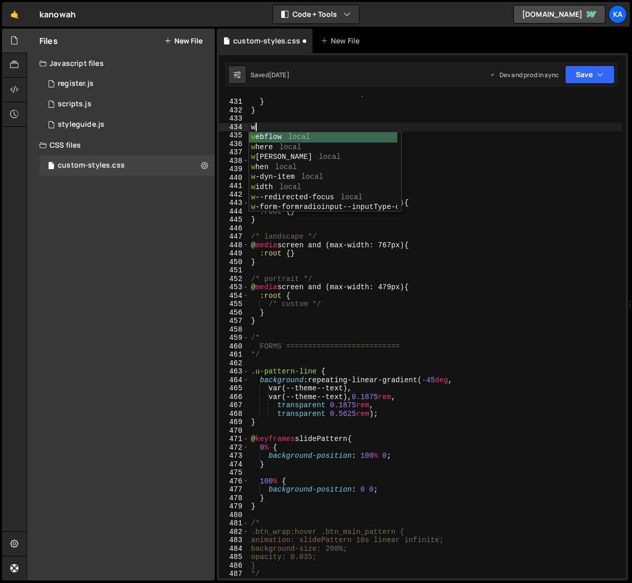
click at [513, 207] on div "--font-size--main : 1 rem ; } } w } /* desktop */ :root { /* custom */ } /* tab…" at bounding box center [435, 339] width 373 height 500
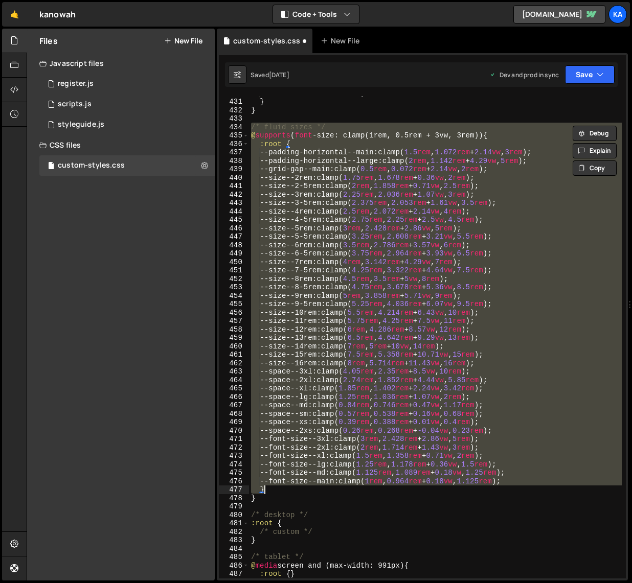
click at [277, 489] on div "--font-size--main : 1 rem ; } } /* fluid sizes */ @ supports ( font -size: clam…" at bounding box center [435, 337] width 373 height 483
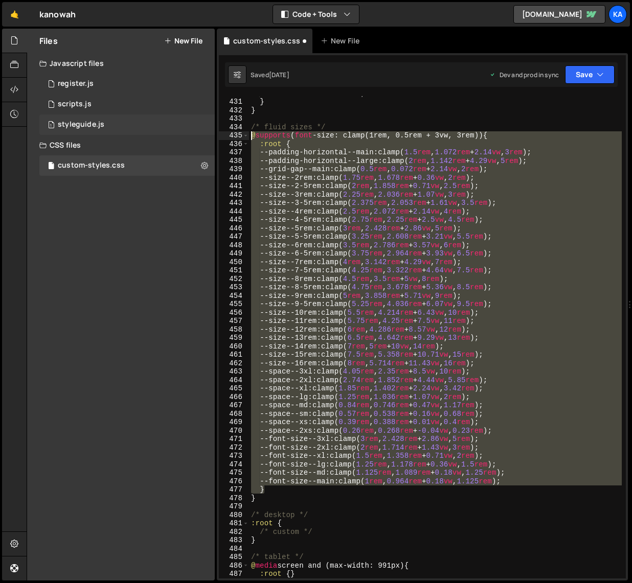
drag, startPoint x: 281, startPoint y: 489, endPoint x: 200, endPoint y: 131, distance: 366.4
click at [200, 131] on div "Files New File Javascript files 1 register.js 0 1 scripts.js 0 1 styleguide.js 0" at bounding box center [329, 305] width 605 height 553
type textarea "@supports (font-size: clamp(1rem, 0.5rem + 3vw, 3rem)) { :root {"
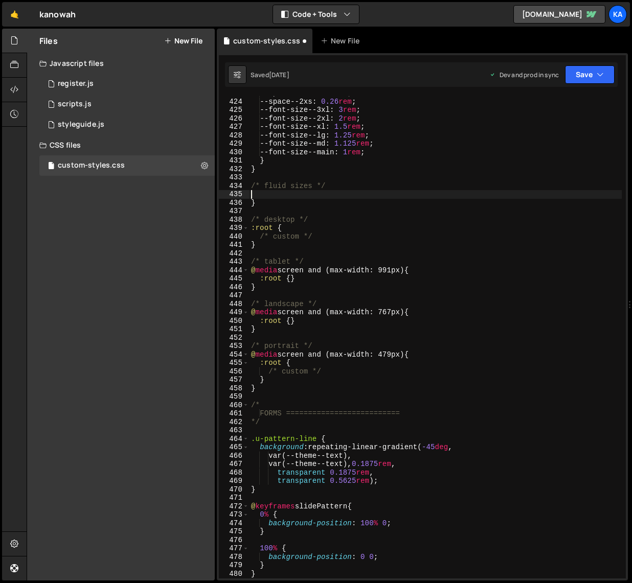
scroll to position [3710, 0]
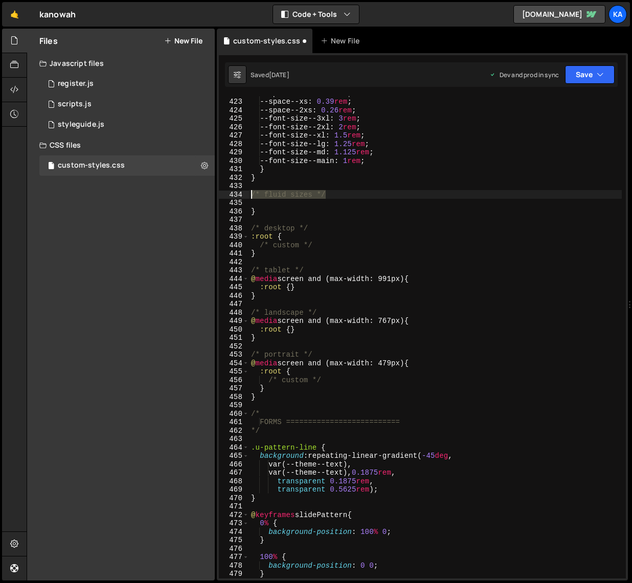
drag, startPoint x: 336, startPoint y: 193, endPoint x: 241, endPoint y: 193, distance: 95.6
click at [241, 193] on div "422 423 424 425 426 427 428 429 430 431 432 433 434 435 436 437 438 439 440 441…" at bounding box center [422, 337] width 407 height 483
type textarea "/* fluid sizes */"
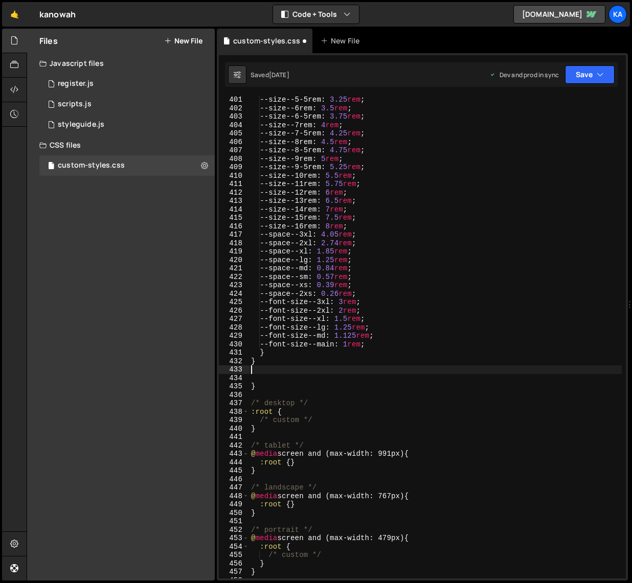
scroll to position [3514, 0]
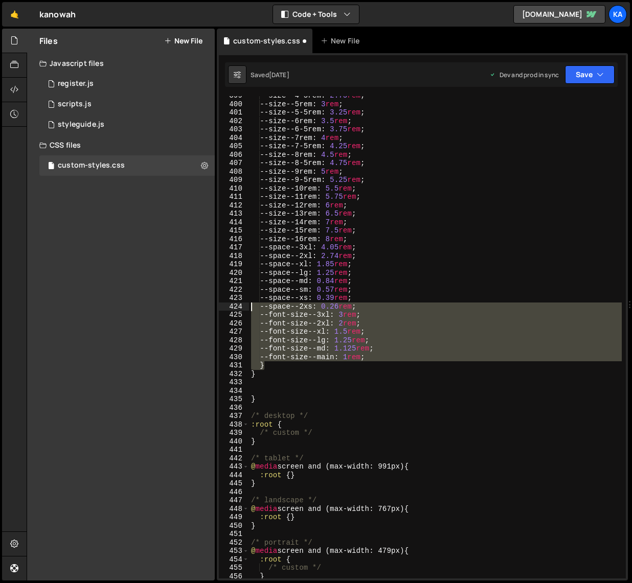
drag, startPoint x: 271, startPoint y: 364, endPoint x: 236, endPoint y: 300, distance: 73.2
click at [236, 300] on div "399 400 401 402 403 404 405 406 407 408 409 410 411 412 413 414 415 416 417 418…" at bounding box center [422, 337] width 407 height 483
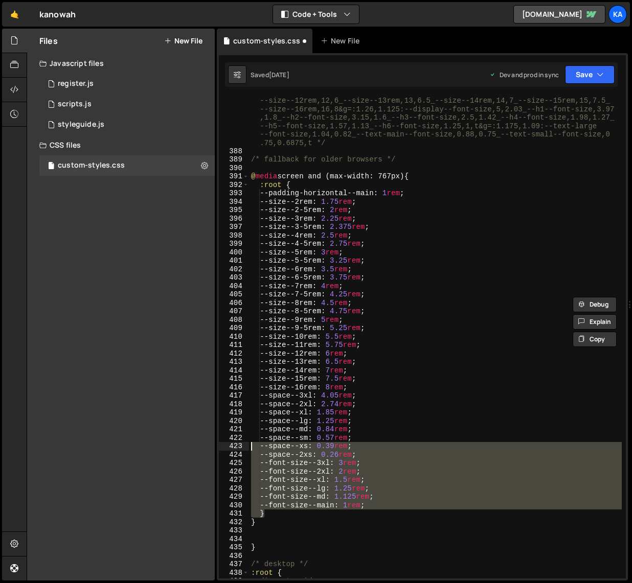
scroll to position [3355, 0]
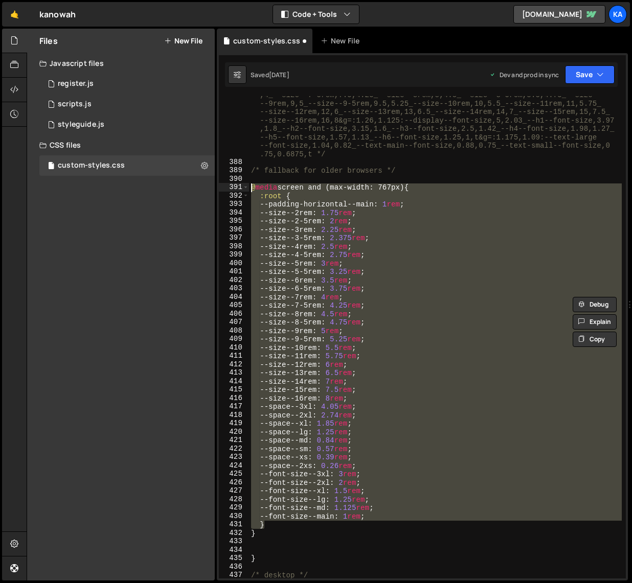
click at [251, 189] on div "/* [URL][DOMAIN_NAME] --main,3,1_--size--2rem,2,1.75_--size--2-5rem,2.5,2_--siz…" at bounding box center [435, 353] width 373 height 593
click at [273, 511] on div "/* [URL][DOMAIN_NAME] --main,3,1_--size--2rem,2,1.75_--size--2-5rem,2.5,2_--siz…" at bounding box center [435, 337] width 373 height 483
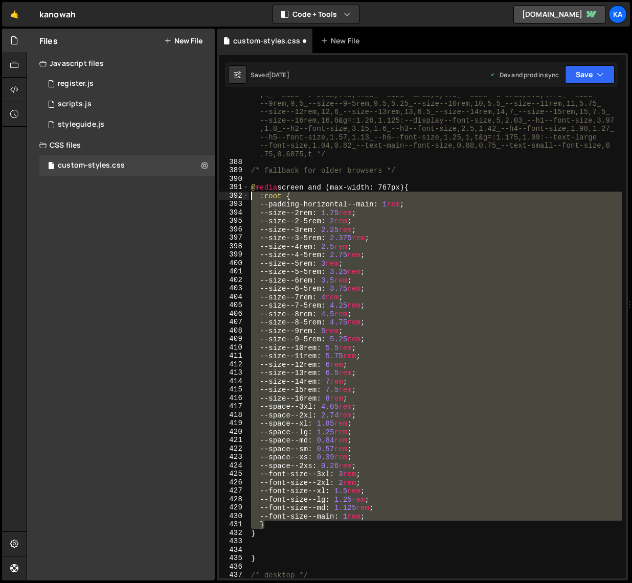
drag, startPoint x: 271, startPoint y: 529, endPoint x: 234, endPoint y: 196, distance: 335.0
click at [234, 196] on div "--font-size--md: 1.125rem; 387 388 389 390 391 392 393 394 395 396 397 398 399 …" at bounding box center [422, 337] width 407 height 483
type textarea ":root { --padding-horizontal--main: 1rem;"
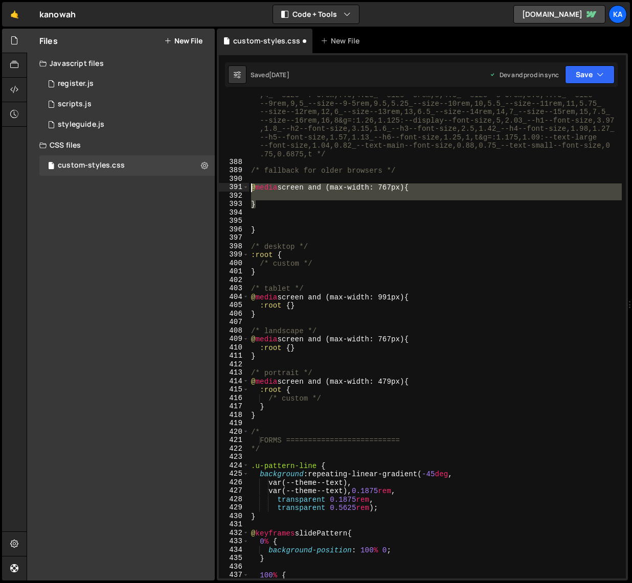
drag, startPoint x: 262, startPoint y: 207, endPoint x: 236, endPoint y: 186, distance: 34.2
click at [236, 186] on div "387 388 389 390 391 392 393 394 395 396 397 398 399 400 401 402 403 404 405 406…" at bounding box center [422, 337] width 407 height 483
type textarea "@media screen and (max-width: 767px) {"
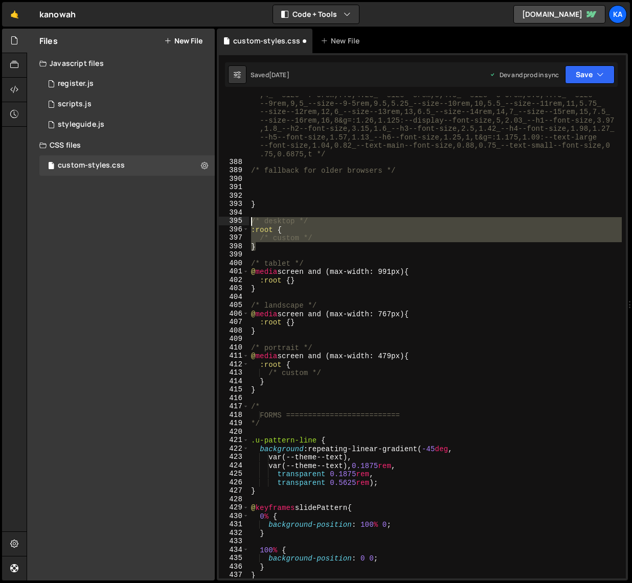
drag, startPoint x: 261, startPoint y: 246, endPoint x: 251, endPoint y: 219, distance: 28.3
click at [251, 219] on div "/* [URL][DOMAIN_NAME] --main,3,1_--size--2rem,2,1.75_--size--2-5rem,2.5,2_--siz…" at bounding box center [435, 353] width 373 height 593
type textarea "/* desktop */ :root {"
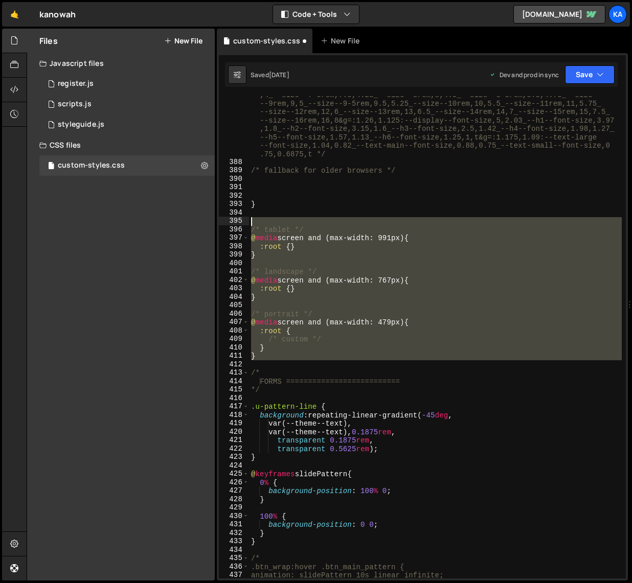
drag, startPoint x: 265, startPoint y: 361, endPoint x: 232, endPoint y: 222, distance: 142.6
click at [232, 222] on div "387 388 389 390 391 392 393 394 395 396 397 398 399 400 401 402 403 404 405 406…" at bounding box center [422, 337] width 407 height 483
type textarea "/* tablet */"
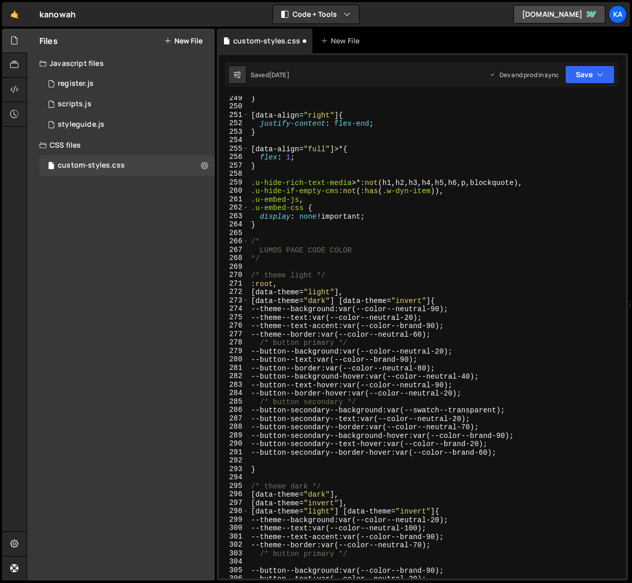
scroll to position [2160, 0]
